Goal: Task Accomplishment & Management: Manage account settings

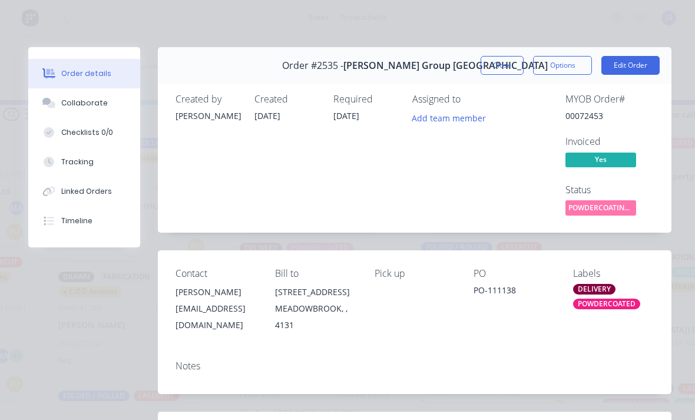
click at [497, 64] on button "Close" at bounding box center [502, 65] width 43 height 19
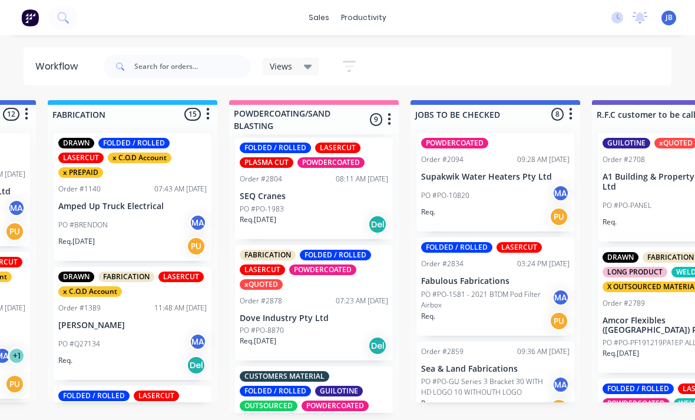
scroll to position [567, 0]
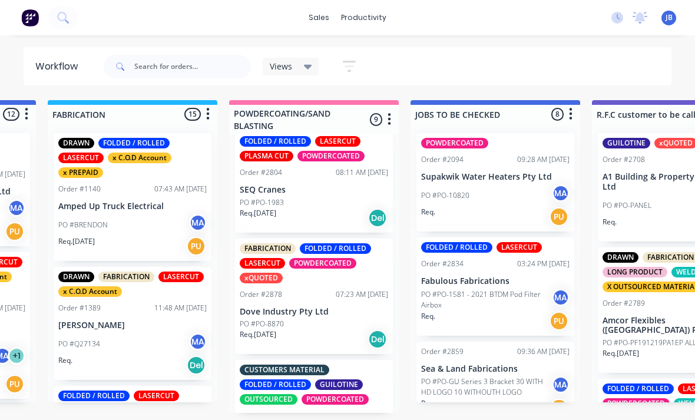
click at [262, 197] on p "PO #PO-1983" at bounding box center [262, 202] width 44 height 11
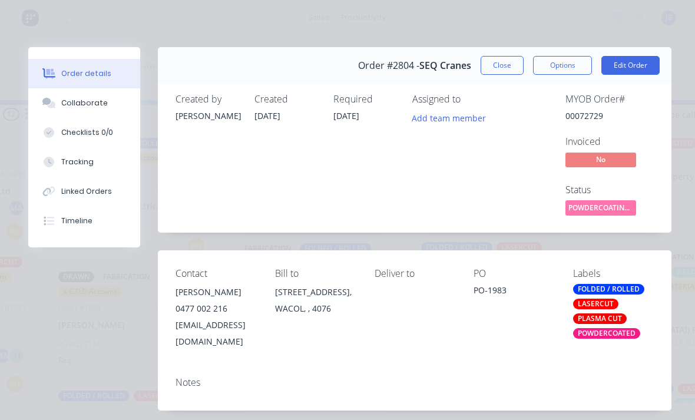
click at [72, 160] on div "Tracking" at bounding box center [77, 162] width 32 height 11
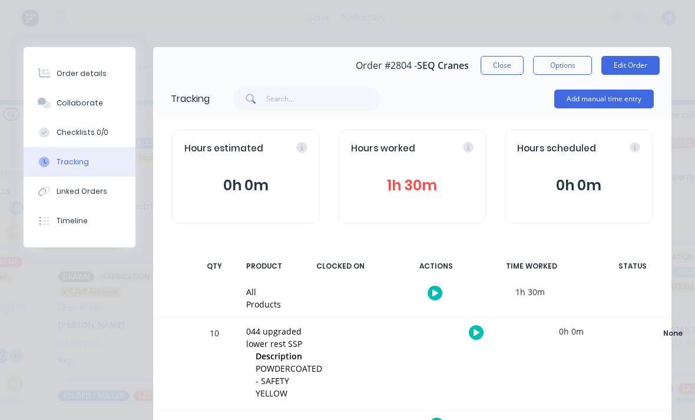
click at [441, 189] on button "1h 30m" at bounding box center [412, 185] width 123 height 22
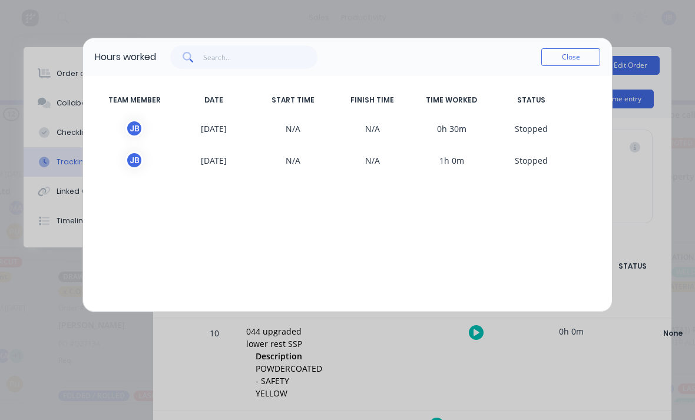
click at [559, 52] on button "Close" at bounding box center [571, 57] width 59 height 18
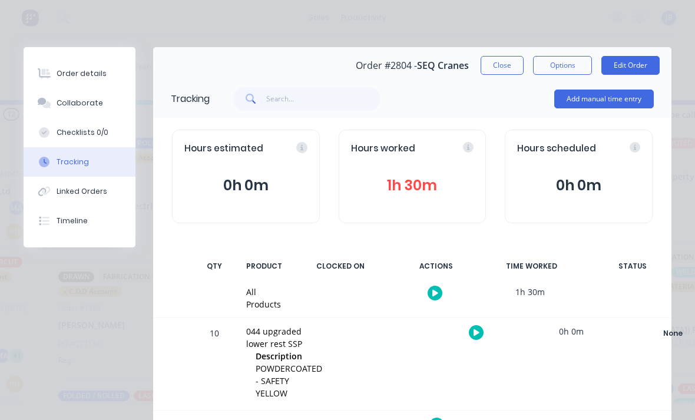
click at [58, 111] on button "Collaborate" at bounding box center [80, 102] width 112 height 29
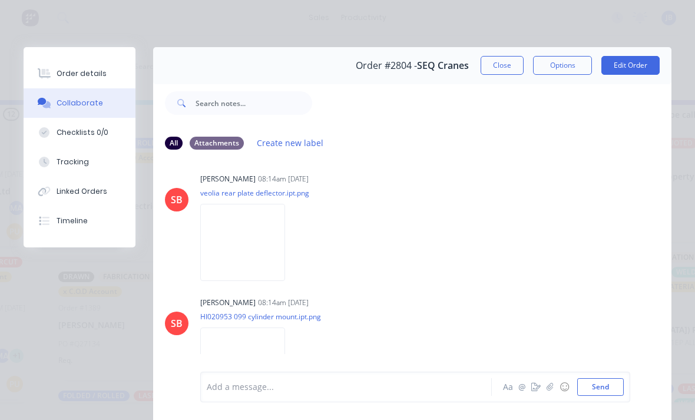
click at [550, 390] on icon "button" at bounding box center [550, 387] width 7 height 8
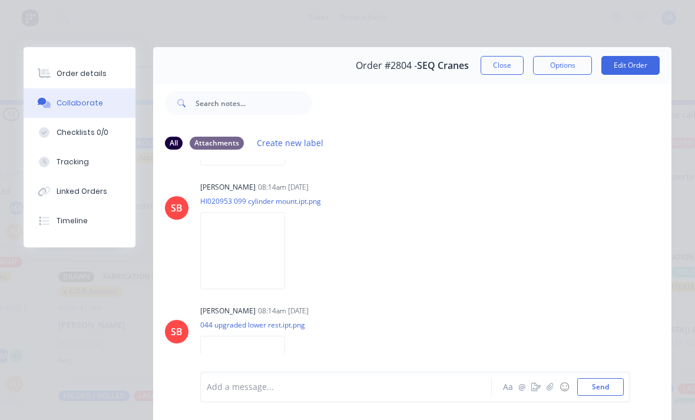
scroll to position [614, 0]
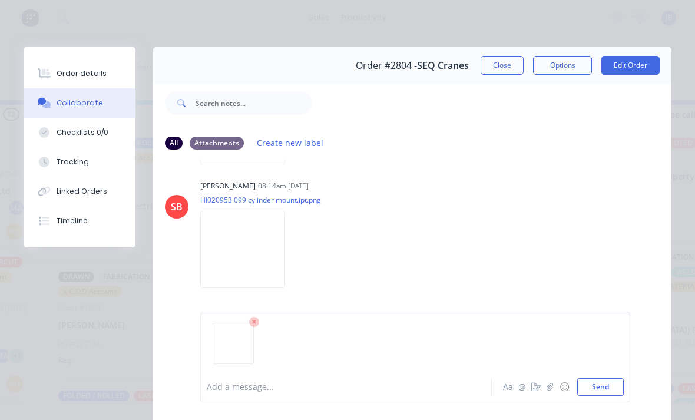
click at [606, 381] on button "Send" at bounding box center [600, 387] width 47 height 18
click at [413, 386] on div at bounding box center [349, 387] width 284 height 12
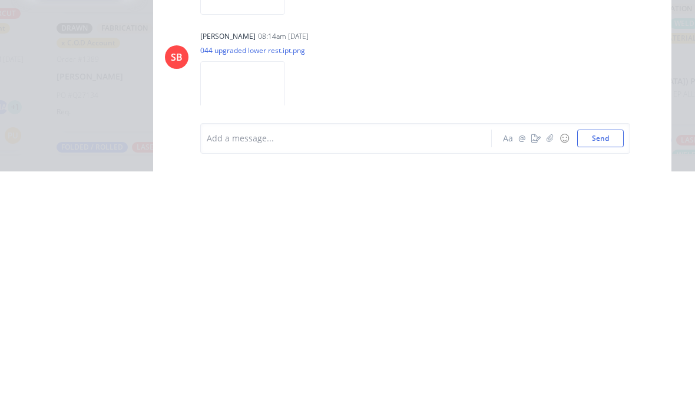
scroll to position [767, 0]
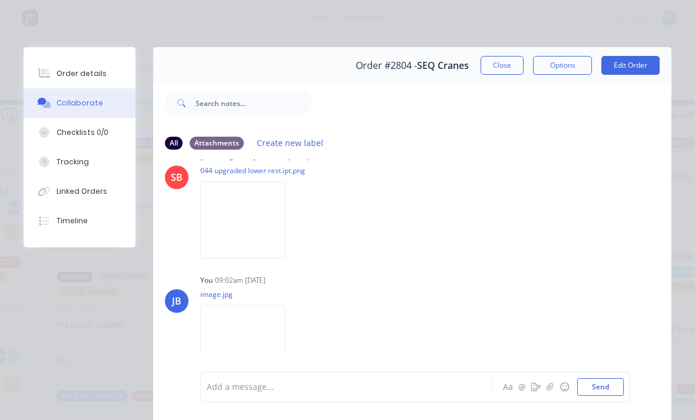
click at [502, 60] on button "Close" at bounding box center [502, 65] width 43 height 19
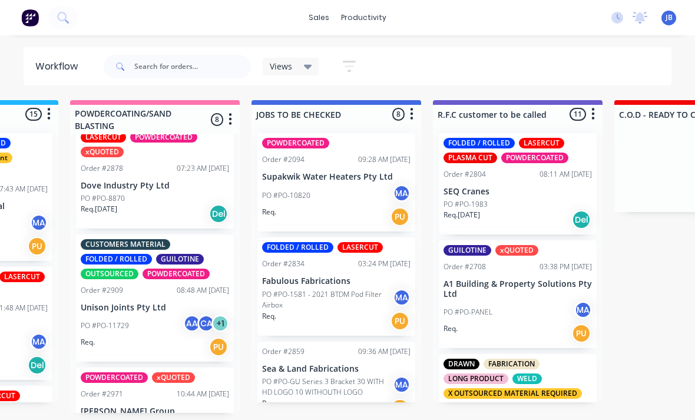
scroll to position [585, 0]
click at [107, 391] on div "POWDERCOATED xQUOTED Order #2971 10:44 AM [DATE] [PERSON_NAME] Group [GEOGRAPHI…" at bounding box center [155, 416] width 158 height 97
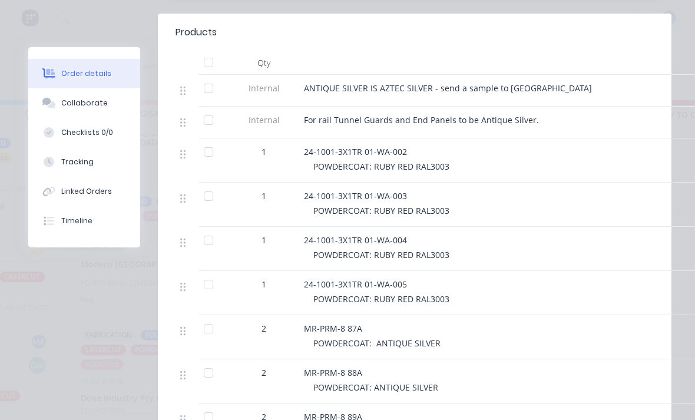
scroll to position [385, 0]
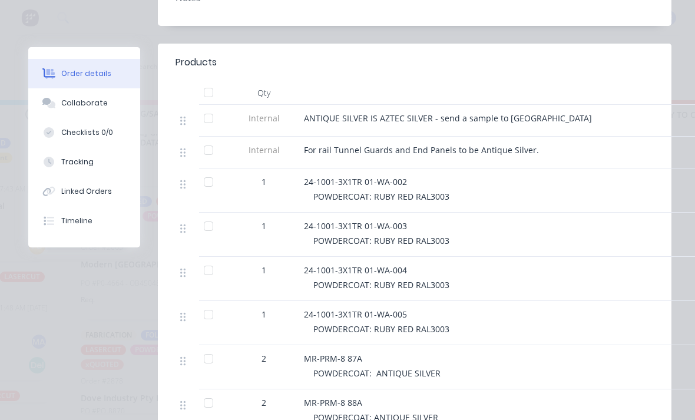
click at [55, 98] on icon at bounding box center [49, 103] width 14 height 11
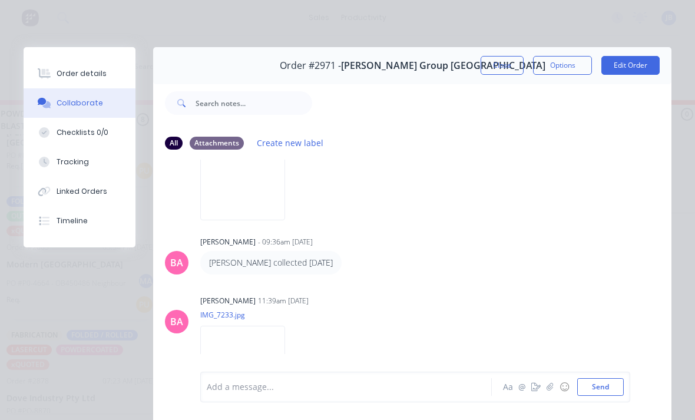
scroll to position [1777, 0]
click at [222, 219] on img at bounding box center [242, 179] width 85 height 77
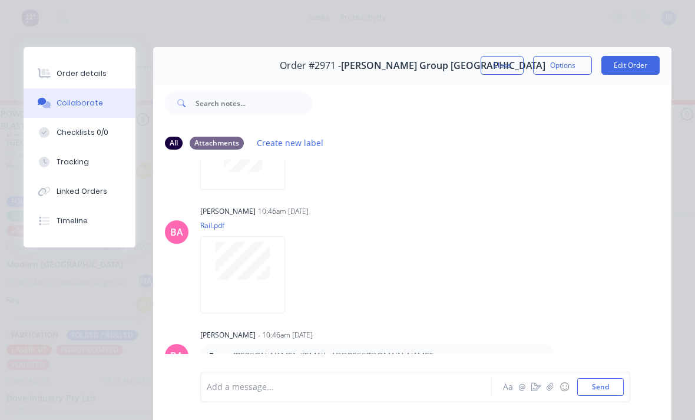
scroll to position [97, 0]
